Goal: Check status: Check status

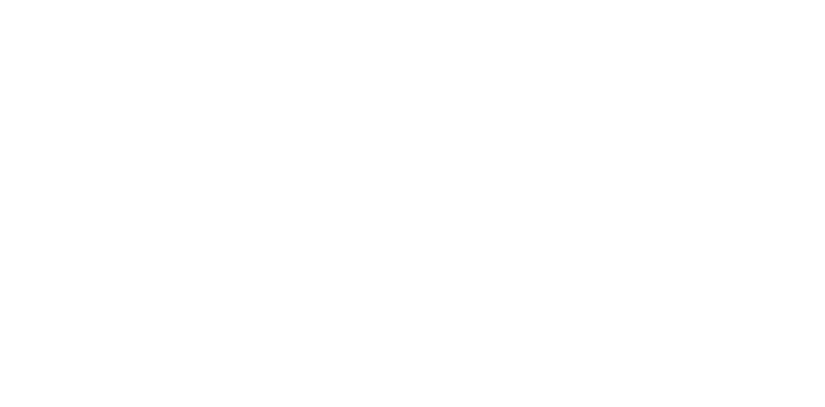
click at [695, 53] on body at bounding box center [412, 203] width 825 height 407
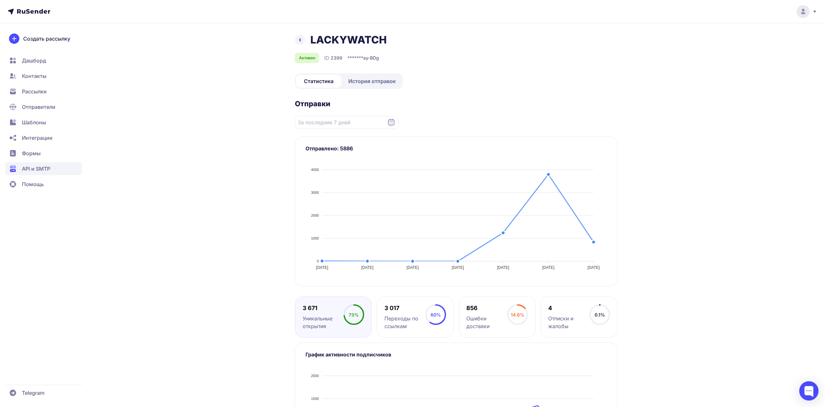
click at [698, 226] on div "LACKYWATCH Активен ID 2399 ******* ay-BDg Статистика История отправок Отправки …" at bounding box center [412, 250] width 825 height 500
click at [372, 79] on span "История отправок" at bounding box center [371, 81] width 47 height 8
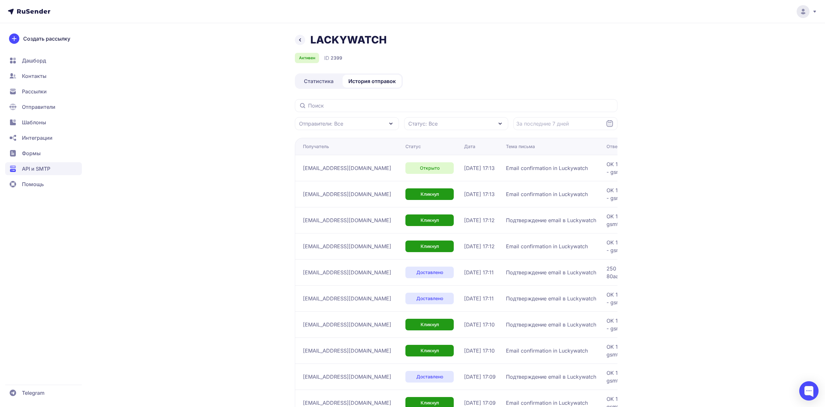
scroll to position [48, 0]
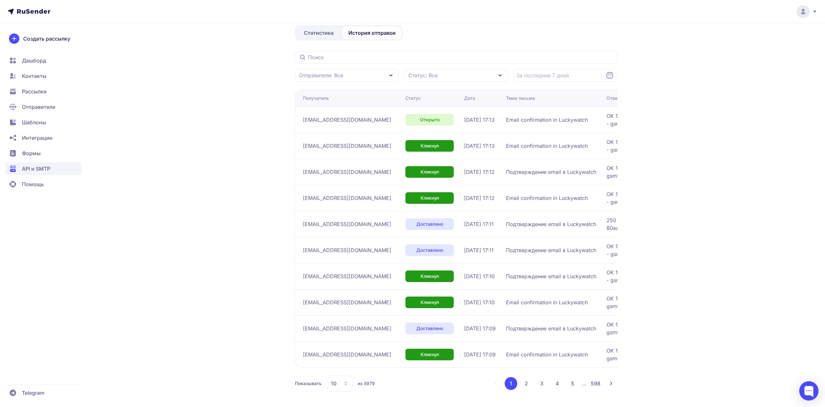
click at [339, 385] on div "10" at bounding box center [340, 384] width 26 height 16
click at [343, 357] on span "100" at bounding box center [366, 363] width 70 height 13
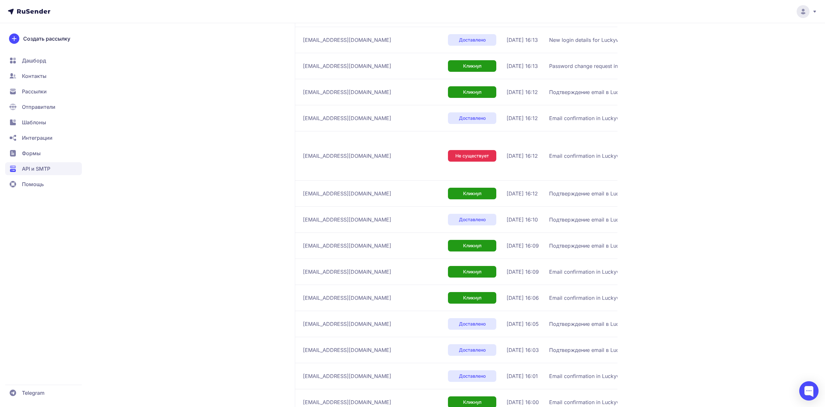
scroll to position [2421, 0]
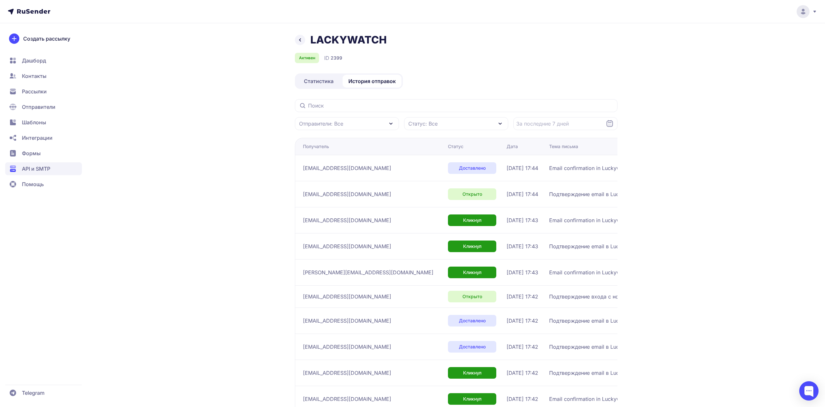
click at [296, 39] on icon at bounding box center [300, 40] width 8 height 8
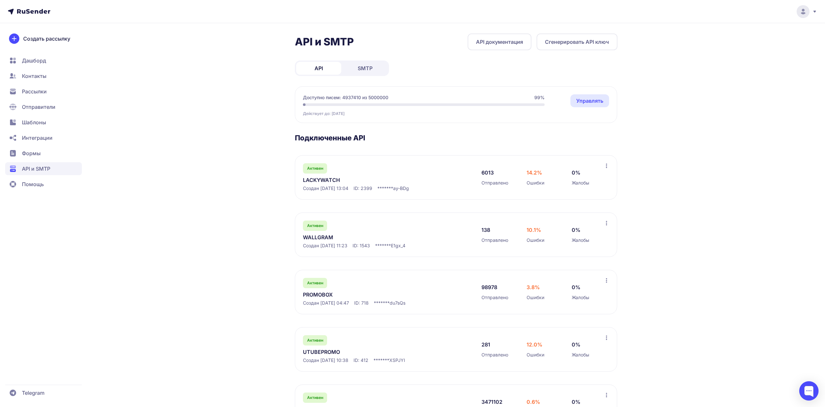
click at [212, 178] on div "API и SMTP API документация Сгенерировать API ключ API SMTP Доступно писем: 493…" at bounding box center [412, 297] width 464 height 526
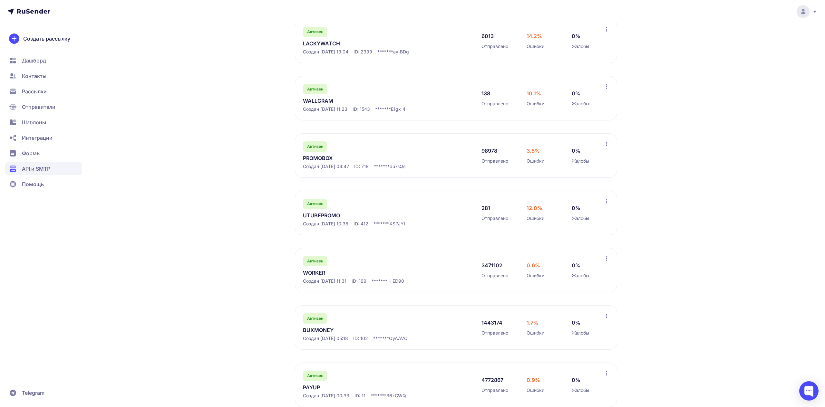
scroll to position [152, 0]
